Goal: Task Accomplishment & Management: Use online tool/utility

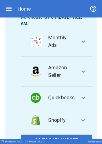
scroll to position [83, 0]
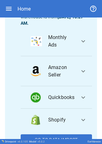
click at [9, 10] on icon "button" at bounding box center [8, 8] width 7 height 7
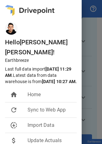
scroll to position [44, 0]
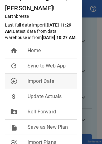
click at [36, 82] on li "downloading Import Data" at bounding box center [40, 81] width 71 height 15
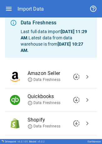
scroll to position [45, 0]
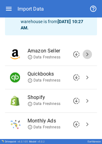
click at [85, 52] on span "chevron_right" at bounding box center [86, 54] width 7 height 7
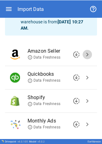
scroll to position [0, 0]
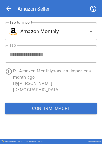
click at [52, 103] on button "Confirm Import" at bounding box center [51, 108] width 92 height 11
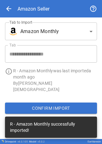
click at [56, 32] on body "**********" at bounding box center [51, 72] width 102 height 144
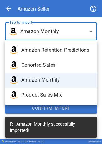
click at [55, 51] on span "Amazon Retention Predictions" at bounding box center [56, 49] width 70 height 7
type input "**********"
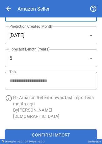
scroll to position [19, 0]
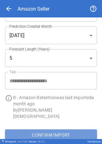
click at [53, 129] on button "Confirm Import" at bounding box center [51, 134] width 92 height 11
click at [48, 129] on button "Confirm Import" at bounding box center [51, 134] width 92 height 11
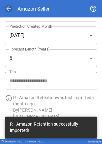
click at [8, 10] on span "arrow_back" at bounding box center [8, 8] width 7 height 7
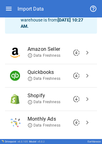
scroll to position [61, 0]
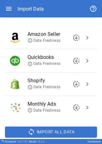
click at [83, 82] on span "chevron_right" at bounding box center [86, 83] width 7 height 7
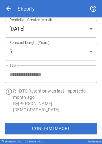
scroll to position [0, 0]
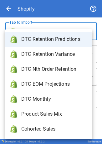
click at [74, 36] on body "**********" at bounding box center [51, 72] width 102 height 144
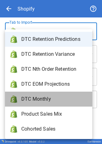
click at [60, 102] on span "DTC Monthly" at bounding box center [54, 98] width 66 height 7
type input "**********"
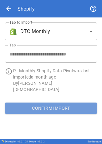
click at [50, 105] on button "Confirm Import" at bounding box center [51, 108] width 92 height 11
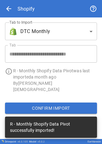
click at [74, 29] on body "**********" at bounding box center [51, 72] width 102 height 144
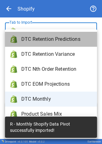
click at [62, 41] on span "DTC Retention Predictions" at bounding box center [56, 39] width 70 height 7
type input "**********"
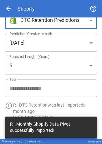
scroll to position [12, 0]
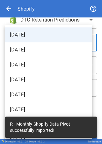
click at [58, 41] on body "**********" at bounding box center [51, 72] width 102 height 144
click at [58, 41] on li "August 2025" at bounding box center [48, 34] width 87 height 15
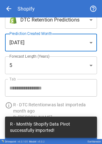
scroll to position [19, 0]
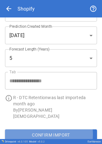
click at [37, 129] on button "Confirm Import" at bounding box center [51, 134] width 92 height 11
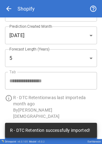
scroll to position [0, 0]
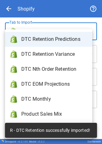
click at [47, 36] on body "**********" at bounding box center [51, 72] width 102 height 144
click at [54, 16] on div at bounding box center [51, 72] width 102 height 144
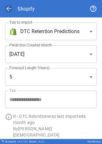
click at [8, 8] on span "arrow_back" at bounding box center [8, 8] width 7 height 7
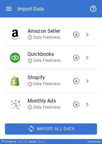
scroll to position [67, 0]
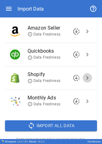
click at [84, 76] on span "chevron_right" at bounding box center [86, 77] width 7 height 7
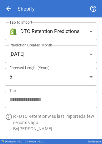
click at [72, 35] on body "**********" at bounding box center [51, 72] width 102 height 144
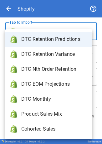
click at [7, 7] on div at bounding box center [51, 72] width 102 height 144
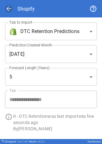
click at [12, 11] on span "arrow_back" at bounding box center [8, 8] width 7 height 7
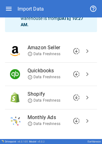
scroll to position [50, 0]
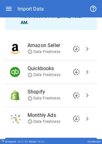
click at [83, 73] on span "chevron_right" at bounding box center [86, 71] width 7 height 7
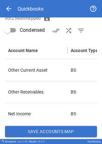
scroll to position [96, 0]
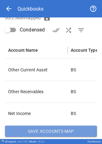
click at [54, 136] on button "Save Accounts Map" at bounding box center [51, 131] width 92 height 11
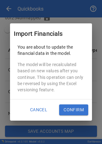
click at [67, 111] on button "Confirm" at bounding box center [73, 109] width 29 height 11
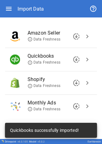
scroll to position [76, 0]
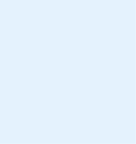
click at [95, 1] on body at bounding box center [68, 72] width 136 height 144
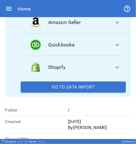
scroll to position [99, 0]
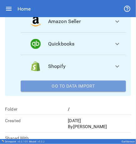
click at [89, 90] on button "Go To Data Import" at bounding box center [73, 86] width 105 height 11
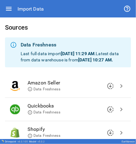
scroll to position [70, 0]
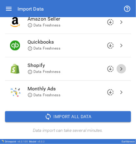
click at [117, 69] on span "chevron_right" at bounding box center [120, 68] width 7 height 7
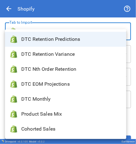
click at [88, 34] on body "**********" at bounding box center [68, 72] width 136 height 144
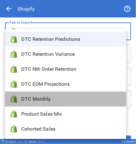
click at [65, 95] on span "DTC Monthly" at bounding box center [71, 98] width 100 height 7
type input "**********"
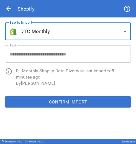
click at [64, 101] on button "Confirm Import" at bounding box center [68, 101] width 126 height 11
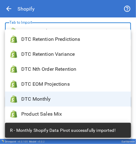
click at [80, 32] on body "**********" at bounding box center [68, 72] width 136 height 144
click at [75, 39] on span "DTC Retention Predictions" at bounding box center [73, 39] width 104 height 7
type input "**********"
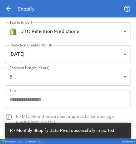
scroll to position [12, 0]
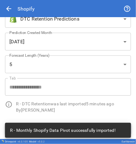
drag, startPoint x: 25, startPoint y: 113, endPoint x: 20, endPoint y: 113, distance: 4.7
click at [25, 113] on div "**********" at bounding box center [65, 59] width 141 height 118
click at [113, 108] on p "By Francisco Sanchez" at bounding box center [73, 110] width 115 height 6
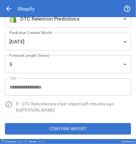
click at [88, 126] on button "Confirm Import" at bounding box center [68, 128] width 126 height 11
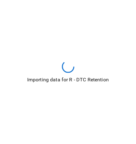
click at [88, 126] on div "Importing data for R - DTC Retention" at bounding box center [68, 72] width 136 height 144
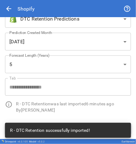
scroll to position [0, 0]
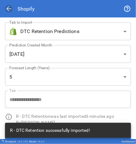
click at [10, 9] on span "arrow_back" at bounding box center [8, 8] width 7 height 7
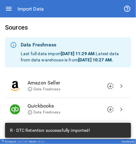
scroll to position [60, 0]
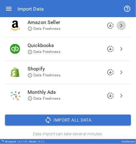
click at [118, 29] on span "chevron_right" at bounding box center [120, 25] width 7 height 7
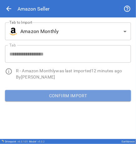
click at [70, 91] on button "Confirm Import" at bounding box center [68, 95] width 126 height 11
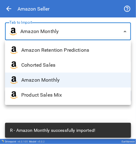
click at [95, 30] on body "**********" at bounding box center [68, 72] width 136 height 144
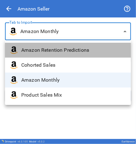
click at [88, 45] on li "Amazon Retention Predictions" at bounding box center [68, 50] width 126 height 15
type input "**********"
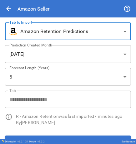
scroll to position [12, 0]
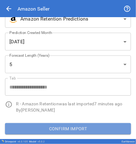
click at [82, 128] on button "Confirm Import" at bounding box center [68, 128] width 126 height 11
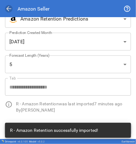
click at [8, 5] on span "arrow_back" at bounding box center [8, 8] width 7 height 7
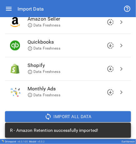
scroll to position [68, 0]
click at [117, 49] on span "chevron_right" at bounding box center [120, 45] width 7 height 7
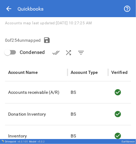
scroll to position [95, 0]
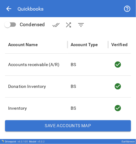
click at [60, 123] on button "Save Accounts Map" at bounding box center [68, 125] width 126 height 11
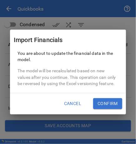
click at [105, 102] on button "Confirm" at bounding box center [107, 103] width 29 height 11
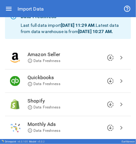
scroll to position [27, 0]
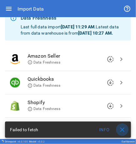
click at [121, 128] on span "close" at bounding box center [121, 129] width 7 height 7
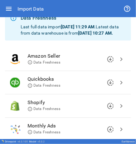
click at [117, 86] on span "chevron_right" at bounding box center [120, 82] width 7 height 7
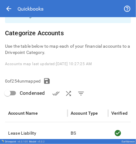
scroll to position [95, 0]
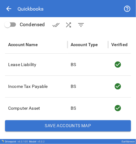
click at [73, 125] on button "Save Accounts Map" at bounding box center [68, 125] width 126 height 11
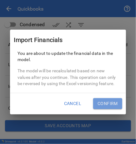
click at [99, 100] on button "Confirm" at bounding box center [107, 103] width 29 height 11
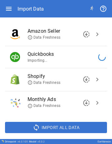
scroll to position [53, 0]
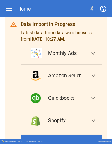
scroll to position [73, 0]
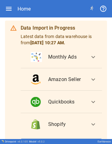
click at [49, 38] on div "Data Import in Progress Latest data from data warehouse is from Aug 12, 2025 10…" at bounding box center [61, 87] width 81 height 130
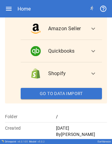
scroll to position [124, 0]
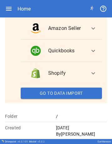
click at [24, 99] on button "Go To Data Import" at bounding box center [61, 93] width 81 height 11
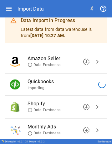
scroll to position [25, 0]
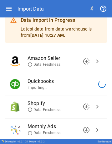
click at [34, 80] on span "Quickbooks" at bounding box center [59, 81] width 64 height 7
drag, startPoint x: 55, startPoint y: 84, endPoint x: 63, endPoint y: 84, distance: 8.4
click at [57, 84] on span "Quickbooks" at bounding box center [59, 81] width 64 height 7
click at [97, 83] on icon at bounding box center [101, 84] width 9 height 9
click at [98, 83] on icon at bounding box center [101, 83] width 7 height 7
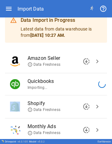
click at [98, 83] on icon at bounding box center [102, 84] width 8 height 8
click at [98, 83] on icon at bounding box center [101, 83] width 7 height 7
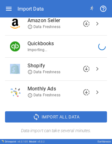
click at [90, 9] on icon at bounding box center [91, 8] width 3 height 4
click at [99, 11] on icon "button" at bounding box center [102, 8] width 7 height 7
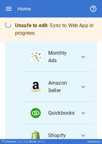
scroll to position [150, 0]
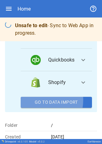
click at [37, 97] on button "Go To Data Import" at bounding box center [56, 102] width 71 height 11
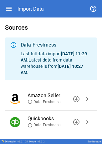
scroll to position [54, 0]
